Goal: Task Accomplishment & Management: Manage account settings

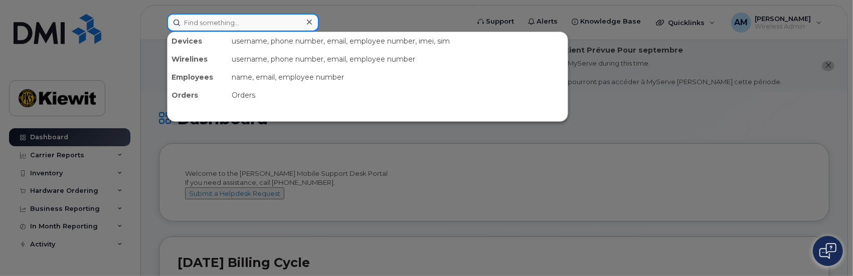
click at [246, 24] on input at bounding box center [243, 23] width 152 height 18
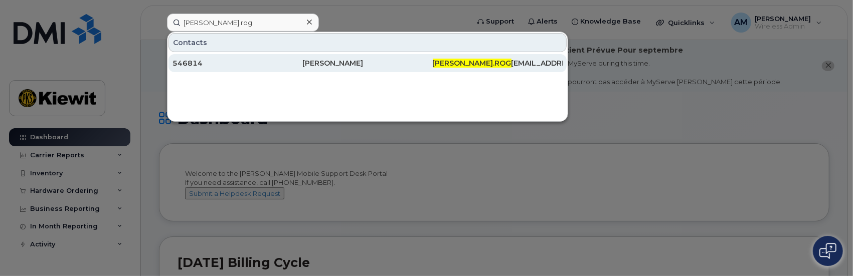
click at [191, 62] on div "546814" at bounding box center [237, 63] width 130 height 10
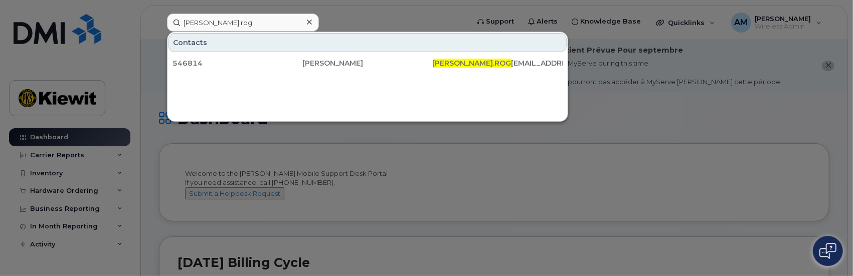
click at [624, 114] on div at bounding box center [426, 138] width 853 height 276
click at [235, 26] on input "dylan.rog" at bounding box center [243, 23] width 152 height 18
drag, startPoint x: 239, startPoint y: 23, endPoint x: 108, endPoint y: 25, distance: 130.4
click at [159, 25] on div "dylan.rog Contacts 546814 Dylan Rogers DYLAN.ROG ERS@KIEWIT.COM" at bounding box center [314, 23] width 311 height 18
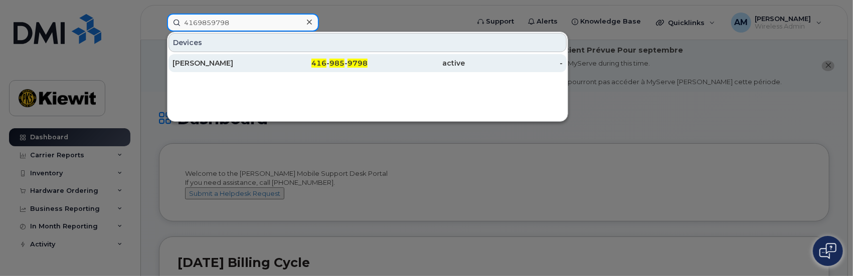
type input "4169859798"
click at [202, 63] on div "[PERSON_NAME]" at bounding box center [221, 63] width 98 height 10
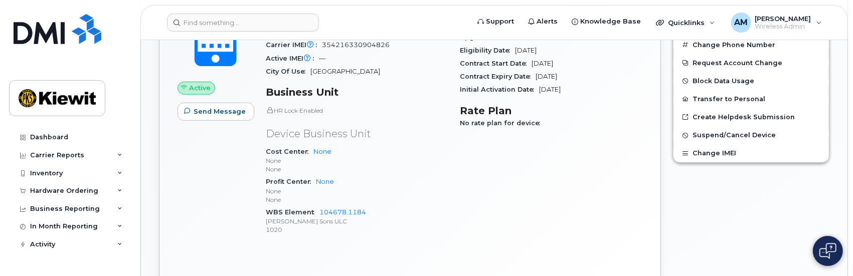
scroll to position [401, 0]
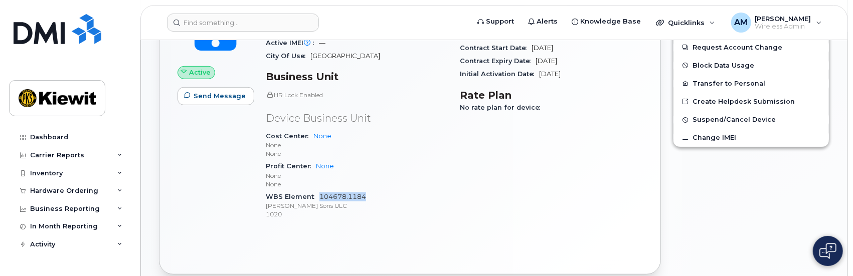
drag, startPoint x: 372, startPoint y: 195, endPoint x: 327, endPoint y: 195, distance: 45.1
click at [323, 194] on div "WBS Element 104678.1184 Peter Kiewit Sons ULC 1020" at bounding box center [357, 206] width 183 height 31
click at [698, 230] on div "Edit Device / Employee Add Roaming Package Reset Voicemail Change SIM Card Chan…" at bounding box center [751, 92] width 168 height 378
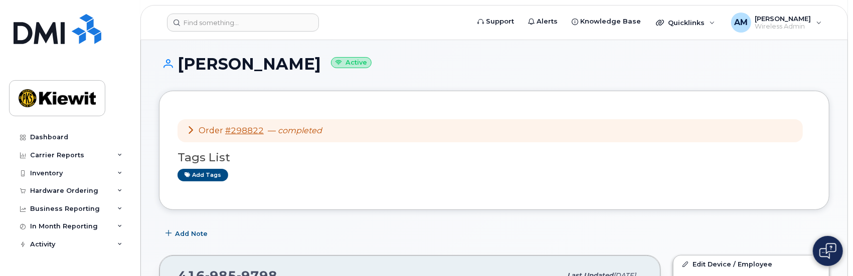
scroll to position [0, 0]
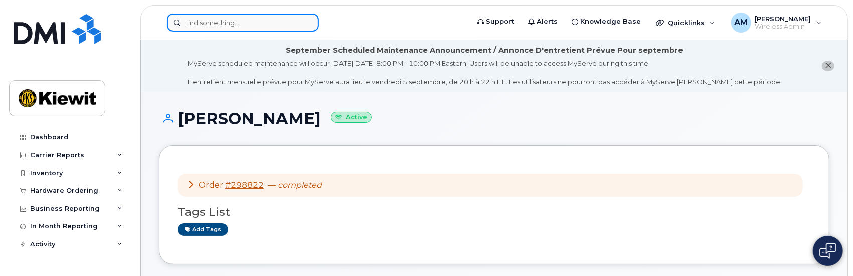
click at [239, 21] on input at bounding box center [243, 23] width 152 height 18
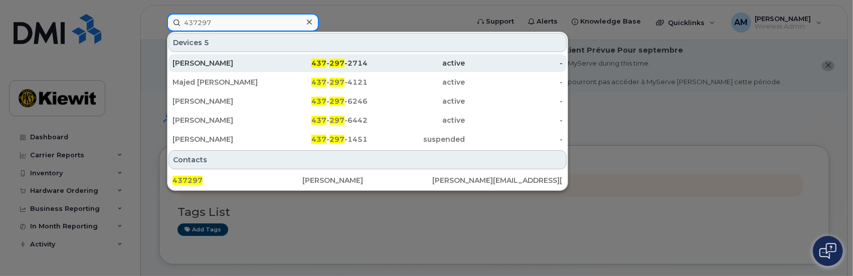
type input "437297"
click at [200, 63] on div "[PERSON_NAME]" at bounding box center [221, 63] width 98 height 10
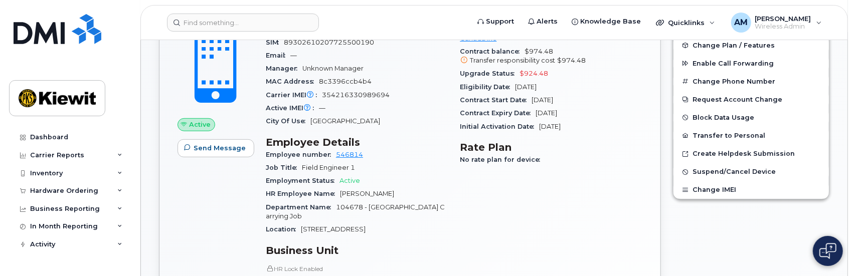
scroll to position [201, 0]
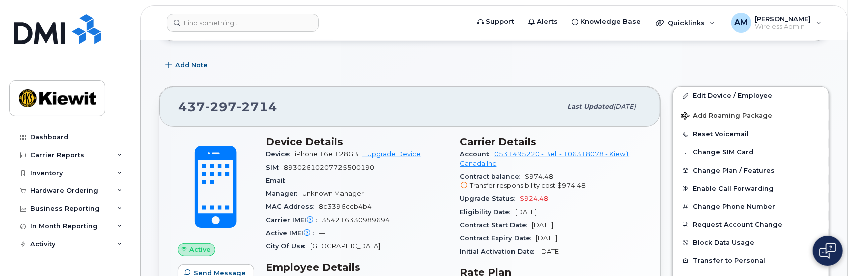
click at [286, 110] on div "[PHONE_NUMBER]" at bounding box center [369, 106] width 383 height 21
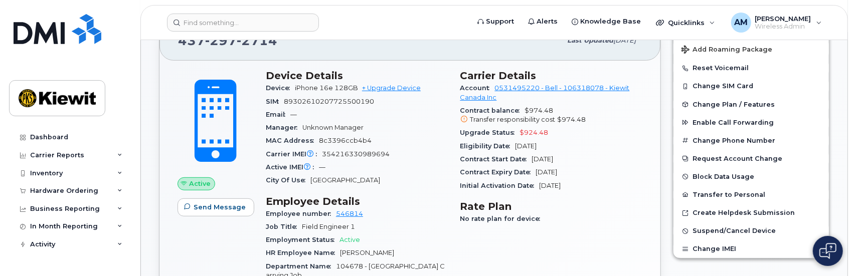
scroll to position [100, 0]
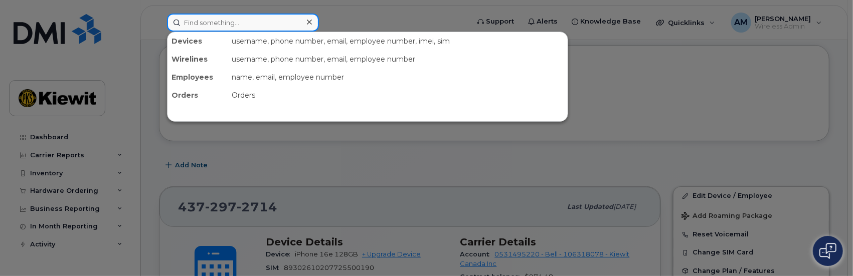
click at [249, 25] on input at bounding box center [243, 23] width 152 height 18
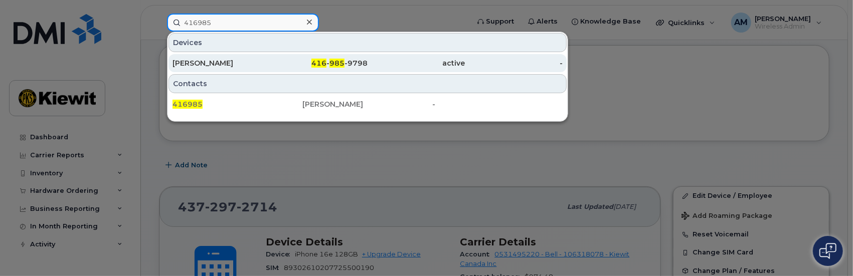
type input "416985"
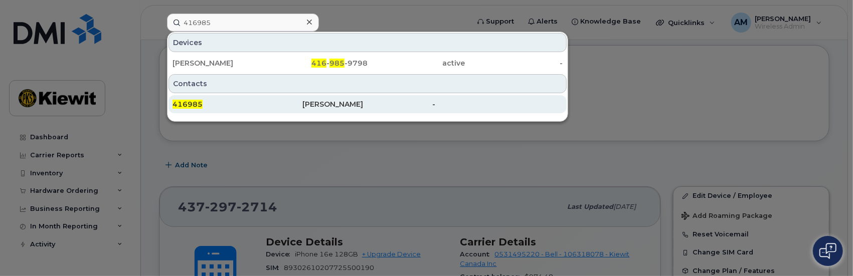
drag, startPoint x: 211, startPoint y: 62, endPoint x: 413, endPoint y: 102, distance: 206.5
click at [211, 62] on div "[PERSON_NAME]" at bounding box center [221, 63] width 98 height 10
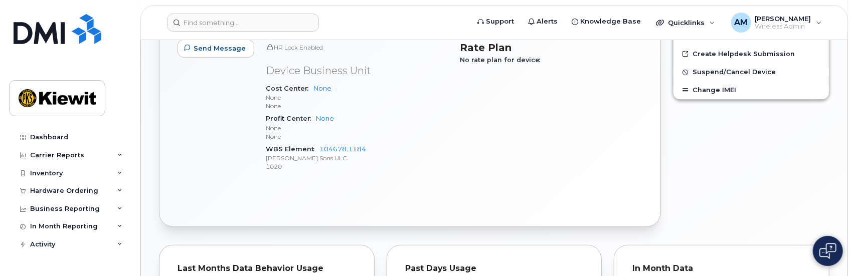
scroll to position [451, 0]
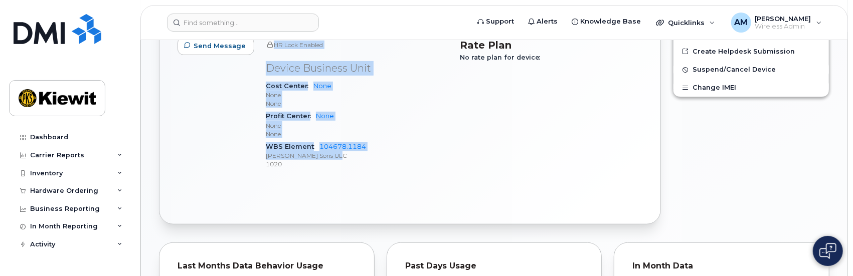
drag, startPoint x: 247, startPoint y: 134, endPoint x: 356, endPoint y: 158, distance: 111.8
click at [352, 158] on div "Active Send Message Device Details Device iPhone 16e + Upgrade Device SIM 89302…" at bounding box center [409, 43] width 477 height 282
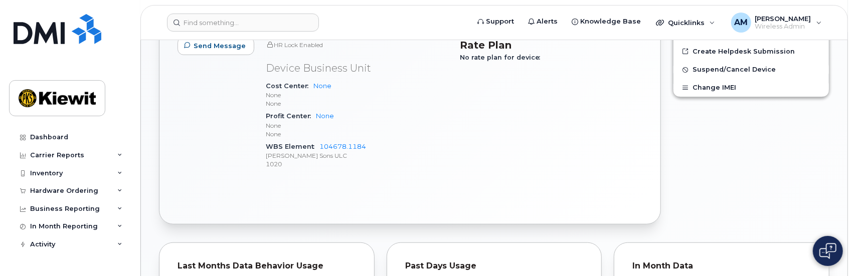
click at [526, 154] on div "Carrier Details Account 0531495220 - Bell - 106318078 - Kiewit Canada Inc Contr…" at bounding box center [551, 43] width 195 height 282
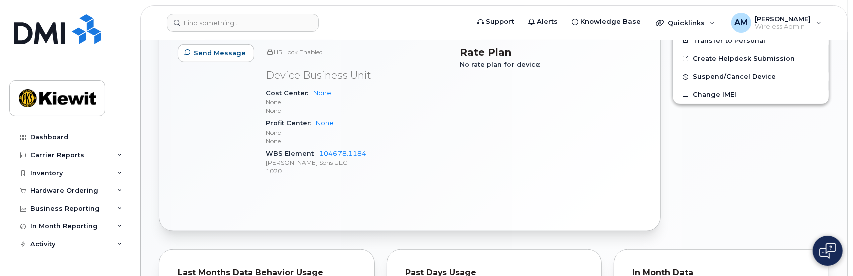
scroll to position [401, 0]
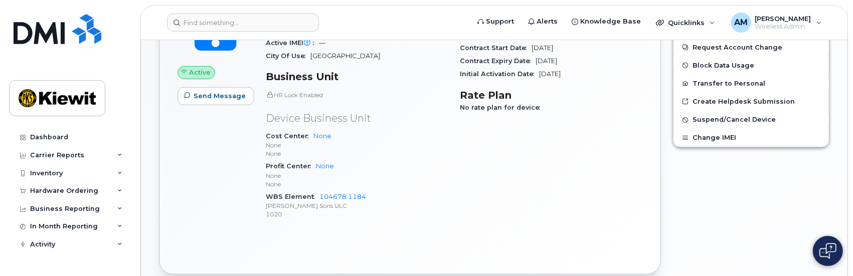
drag, startPoint x: 850, startPoint y: 128, endPoint x: 850, endPoint y: 122, distance: 5.5
click at [850, 122] on body "Support Alerts Knowledge Base Quicklinks Suspend / Cancel Device Change SIM Car…" at bounding box center [426, 182] width 853 height 1167
click at [714, 117] on span "Suspend/Cancel Device" at bounding box center [733, 120] width 83 height 8
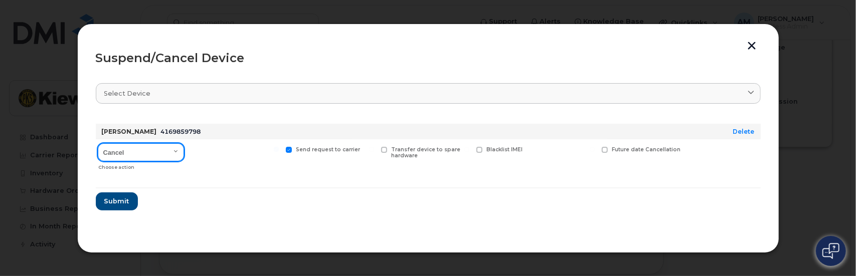
click at [174, 150] on select "Cancel Suspend - Extend Suspension Suspend - Reduced Rate Suspend - Full Rate S…" at bounding box center [141, 152] width 86 height 18
select select "[object Object]"
click at [98, 143] on select "Cancel Suspend - Extend Suspension Suspend - Reduced Rate Suspend - Full Rate S…" at bounding box center [141, 152] width 86 height 18
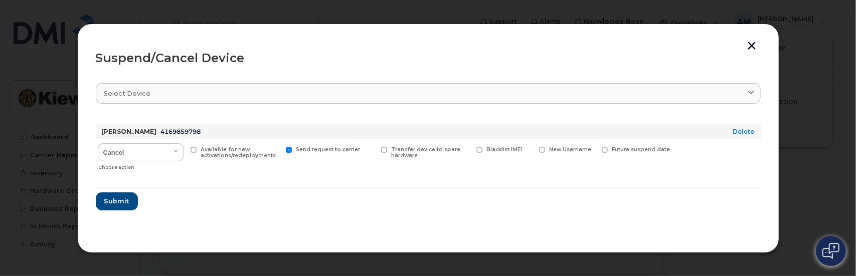
click at [193, 149] on span at bounding box center [194, 150] width 7 height 7
click at [184, 149] on input "Available for new activations/redeployments" at bounding box center [181, 149] width 5 height 5
checkbox input "true"
click at [114, 201] on span "Submit" at bounding box center [116, 202] width 25 height 10
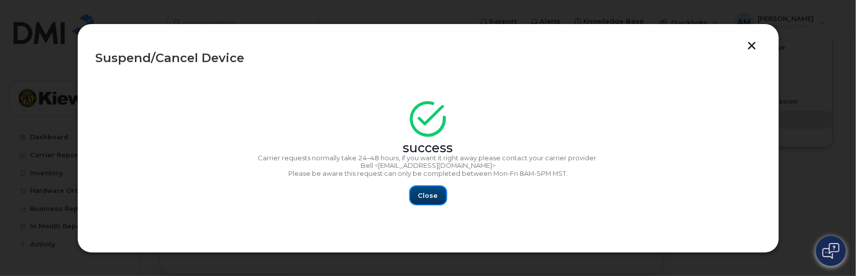
click at [431, 196] on span "Close" at bounding box center [428, 196] width 20 height 10
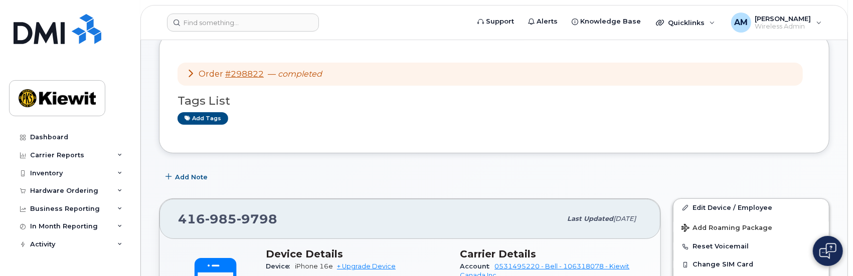
scroll to position [50, 0]
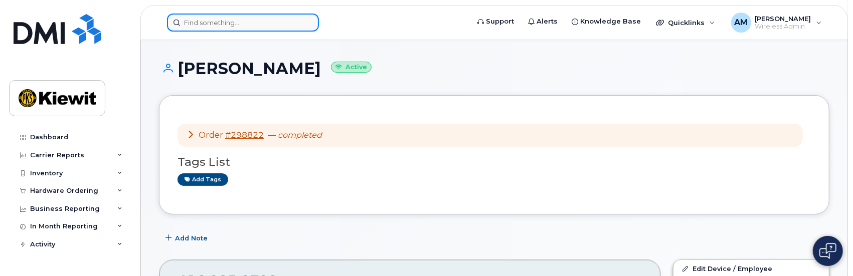
click at [264, 23] on input at bounding box center [243, 23] width 152 height 18
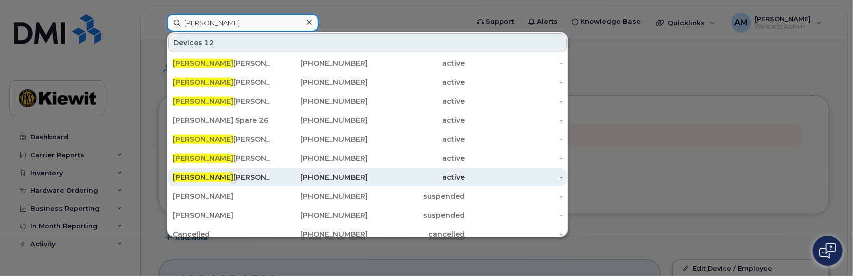
type input "Joshua"
click at [185, 175] on span "Joshua" at bounding box center [202, 177] width 61 height 9
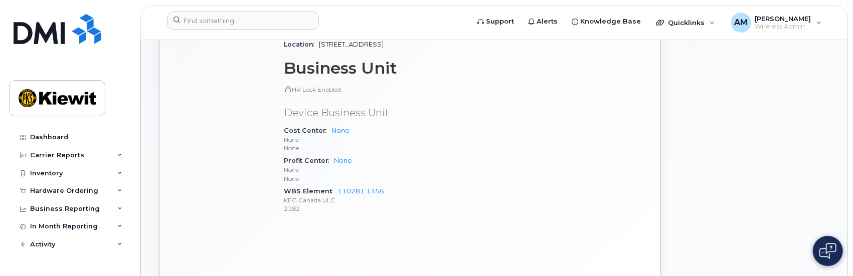
scroll to position [552, 0]
